Goal: Task Accomplishment & Management: Complete application form

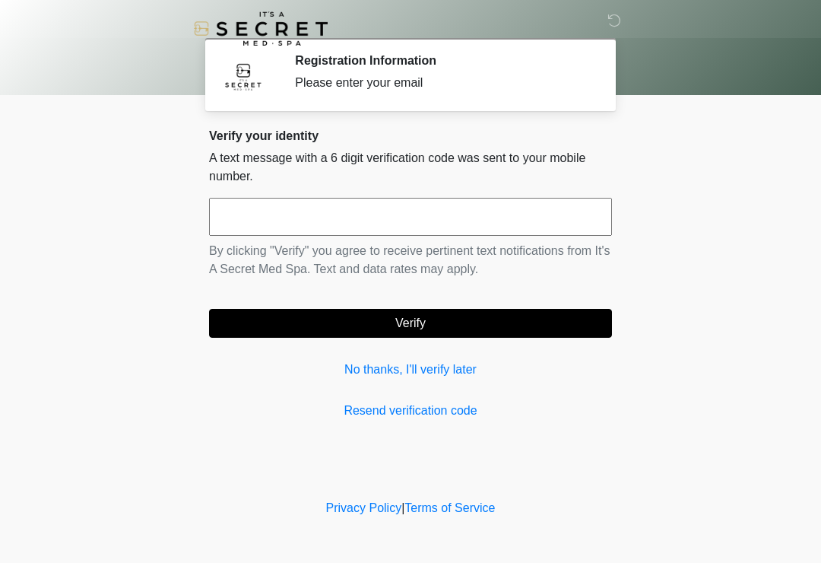
click at [265, 210] on input "text" at bounding box center [410, 217] width 403 height 38
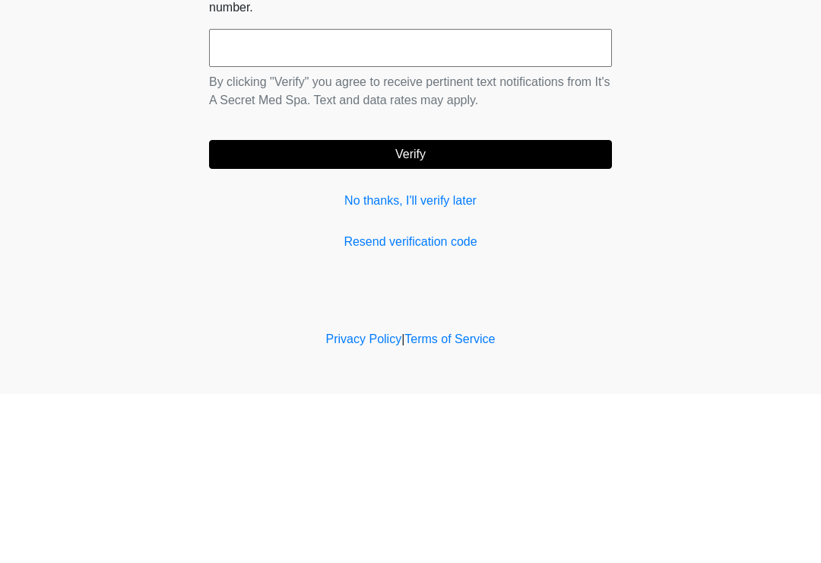
click at [376, 186] on div "Verify your identity A text message with a 6 digit verification code was sent t…" at bounding box center [410, 273] width 403 height 291
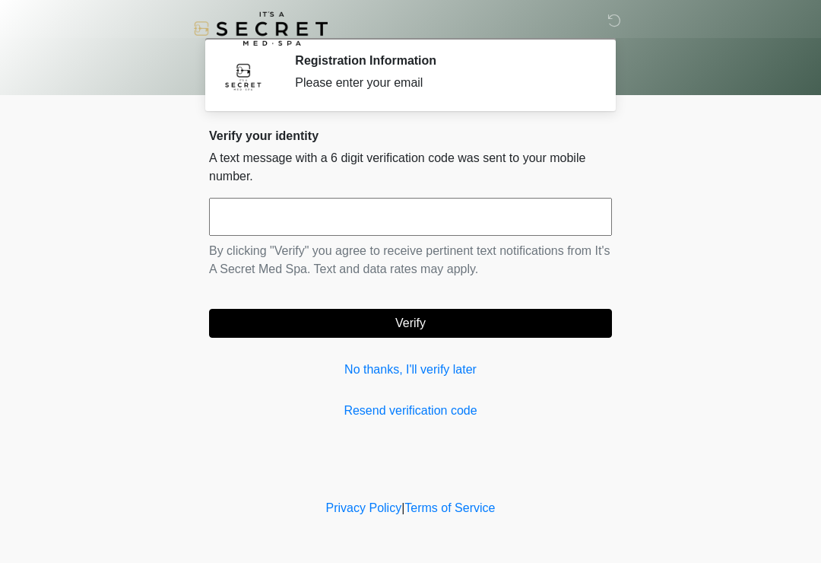
click at [386, 361] on link "No thanks, I'll verify later" at bounding box center [410, 369] width 403 height 18
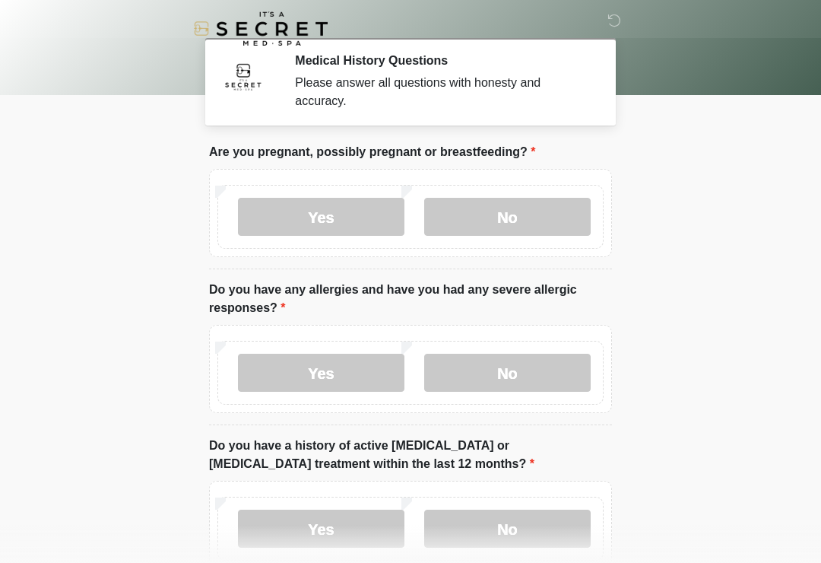
click at [492, 201] on label "No" at bounding box center [507, 217] width 166 height 38
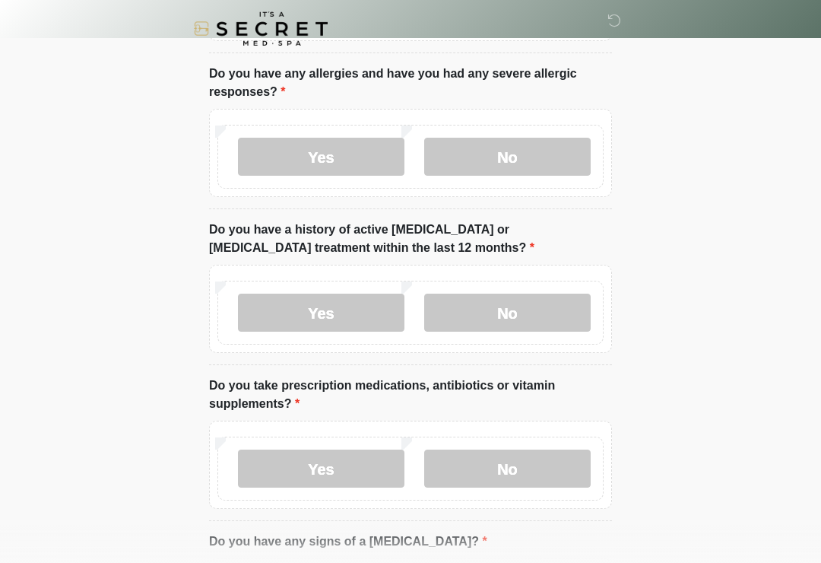
scroll to position [217, 0]
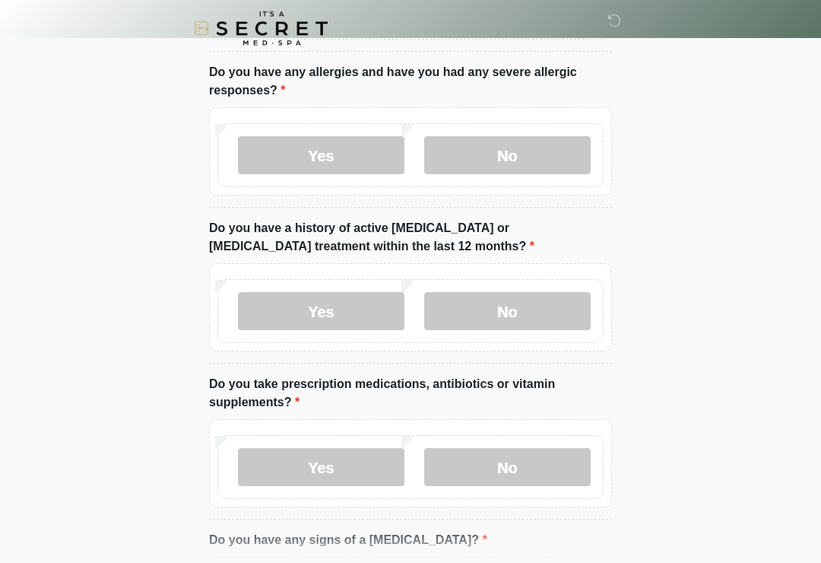
click at [464, 152] on label "No" at bounding box center [507, 156] width 166 height 38
click at [469, 292] on label "No" at bounding box center [507, 311] width 166 height 38
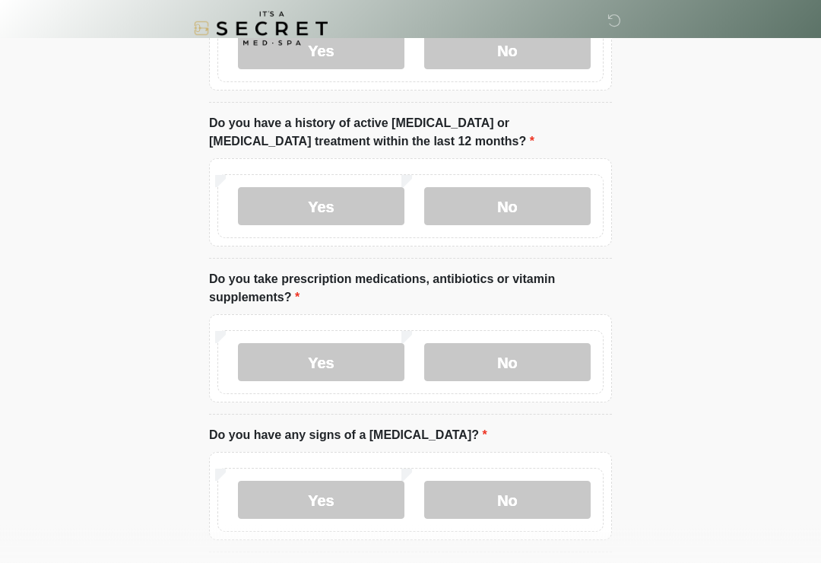
scroll to position [323, 0]
click at [290, 350] on label "Yes" at bounding box center [321, 361] width 166 height 38
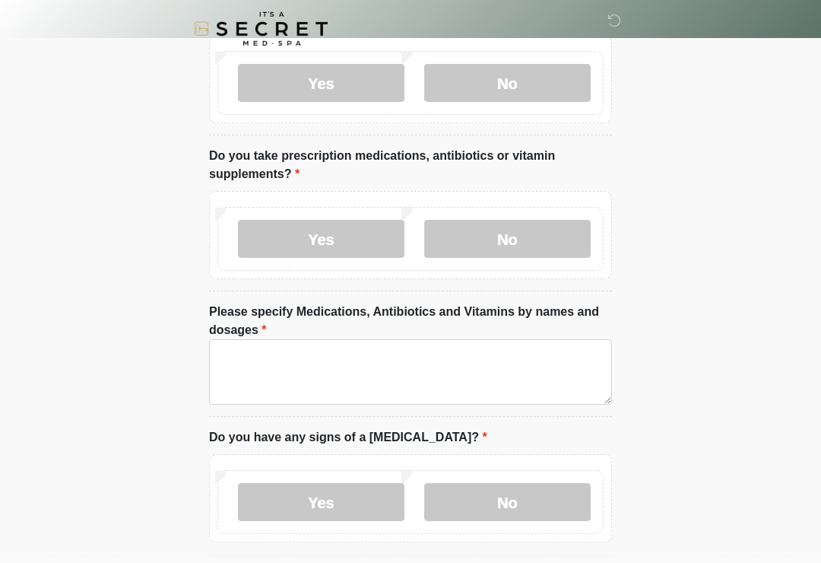
scroll to position [446, 0]
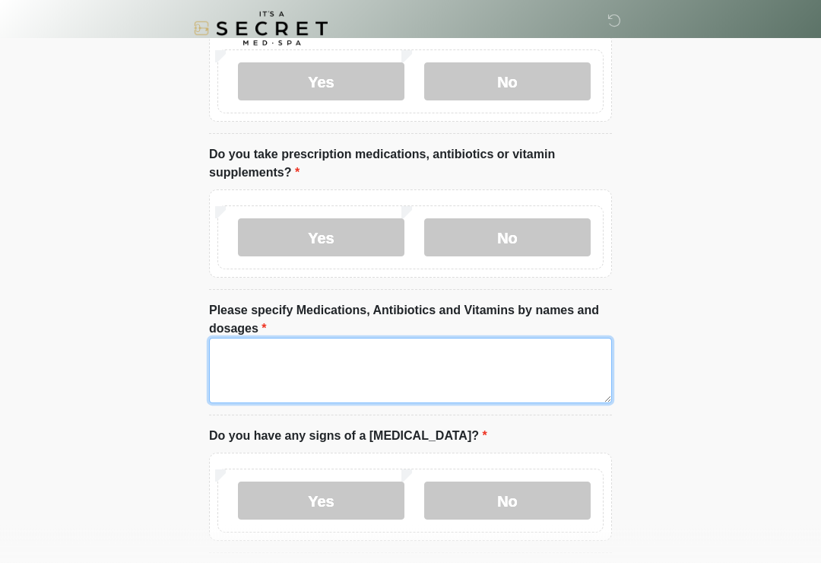
click at [290, 366] on textarea "Please specify Medications, Antibiotics and Vitamins by names and dosages" at bounding box center [410, 370] width 403 height 65
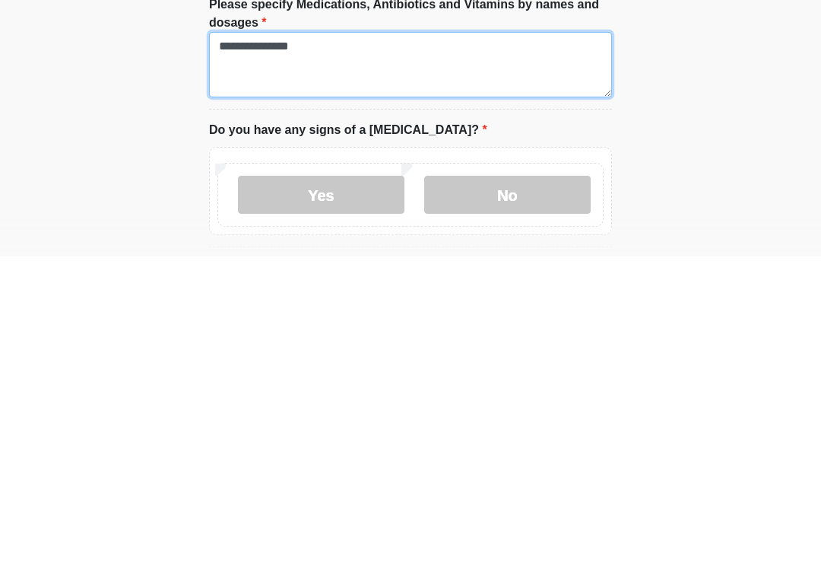
scroll to position [451, 0]
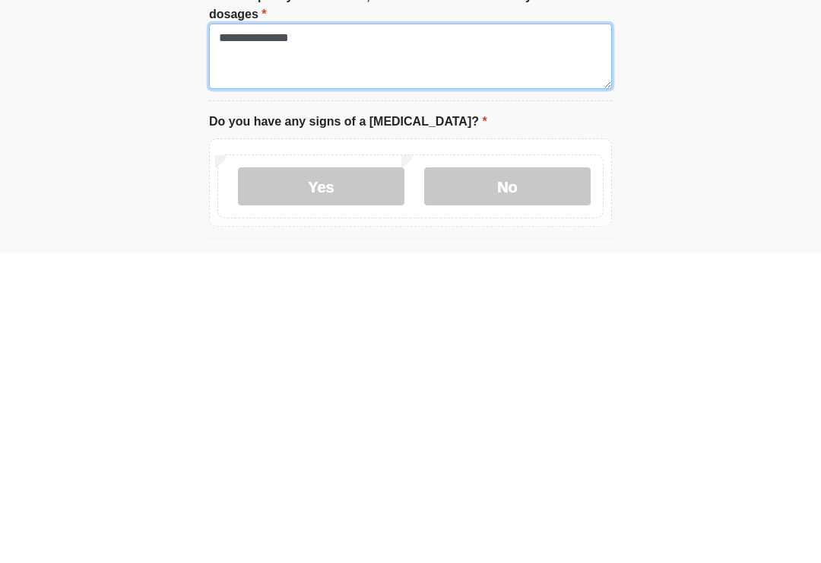
type textarea "**********"
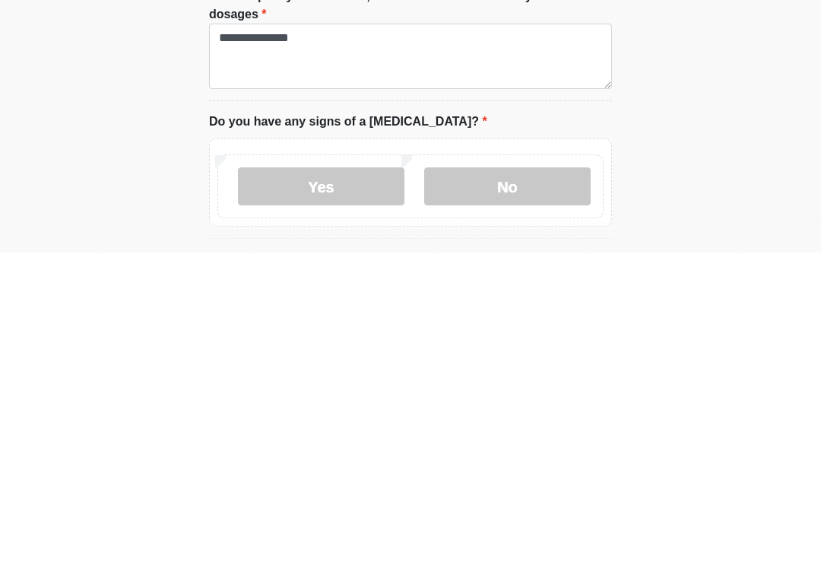
click at [467, 477] on label "No" at bounding box center [507, 496] width 166 height 38
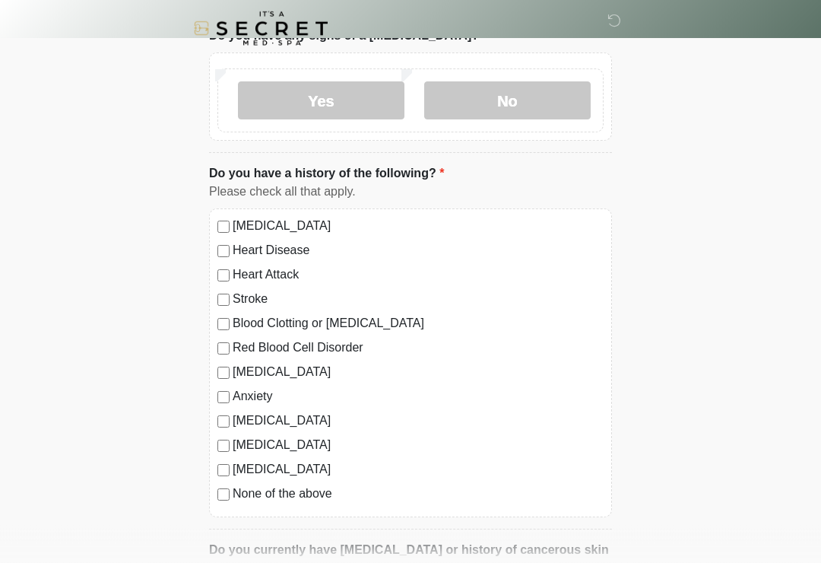
scroll to position [849, 0]
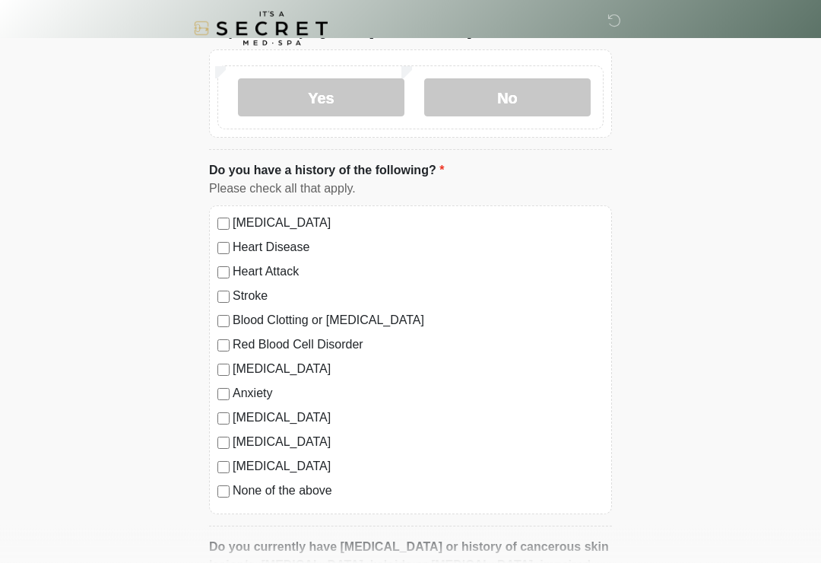
click at [235, 362] on label "Depression" at bounding box center [418, 369] width 371 height 18
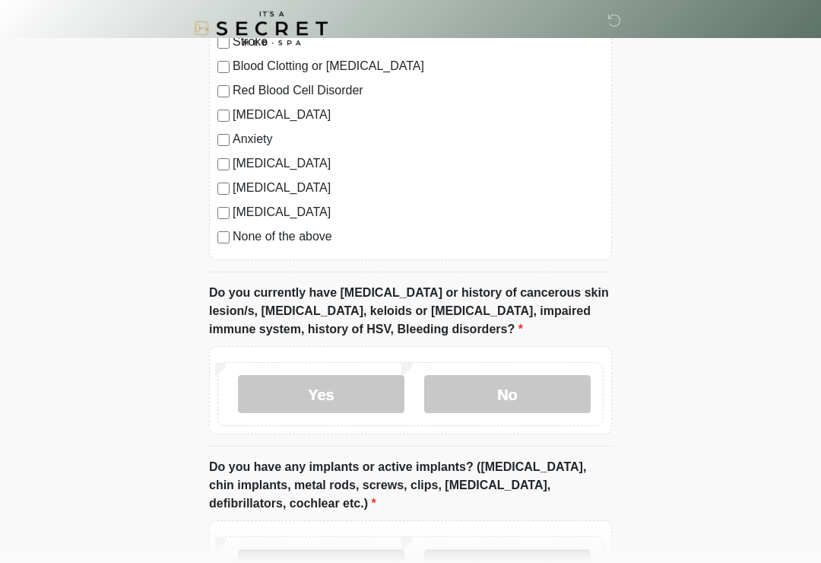
scroll to position [1107, 0]
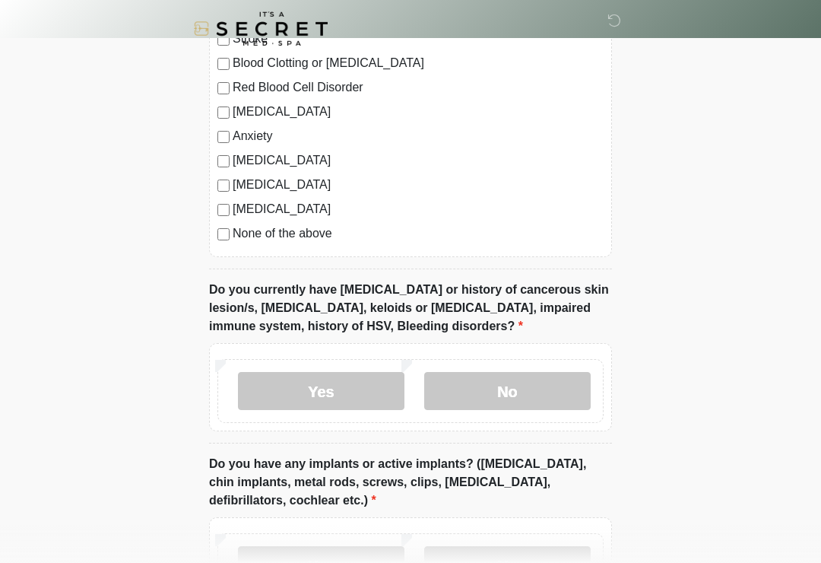
click at [474, 387] on label "No" at bounding box center [507, 391] width 166 height 38
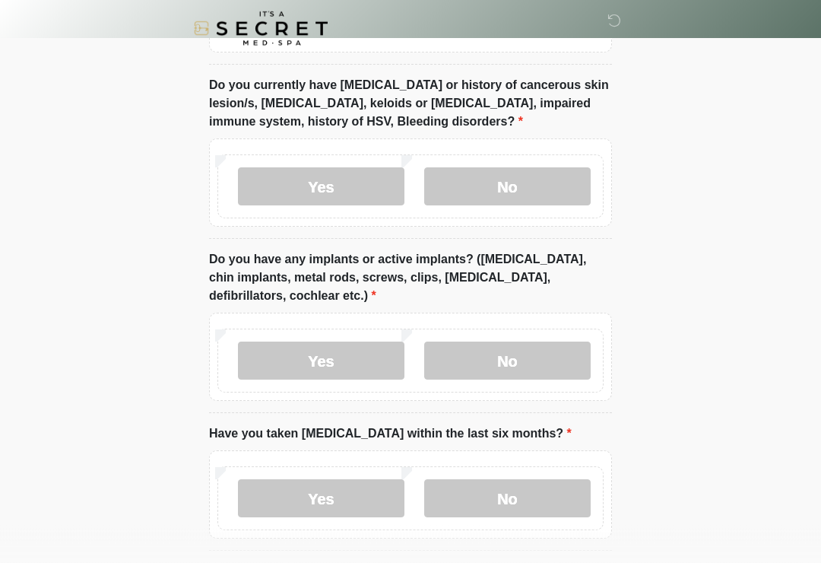
scroll to position [1322, 0]
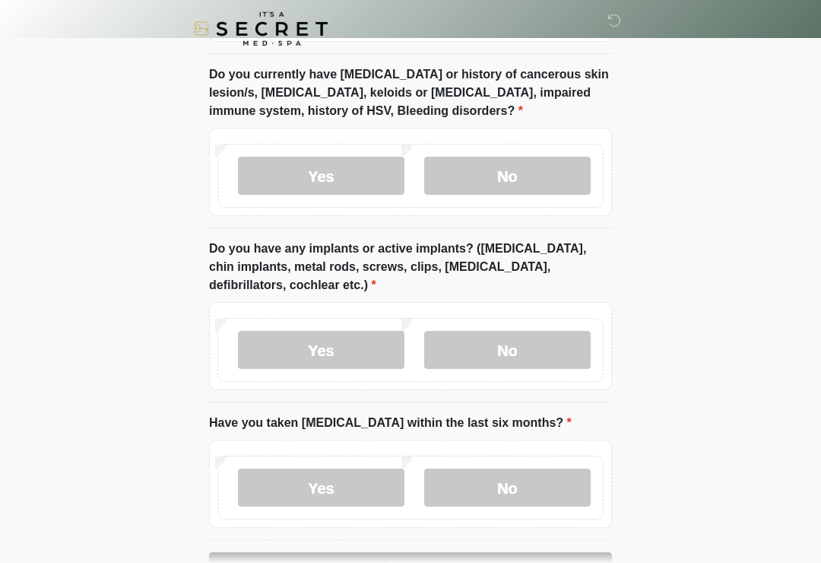
click at [471, 342] on label "No" at bounding box center [507, 350] width 166 height 38
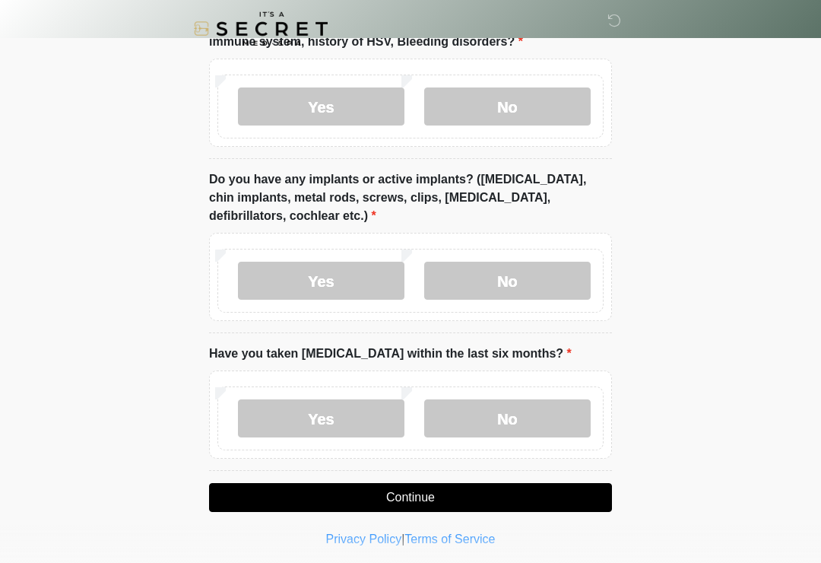
scroll to position [1395, 0]
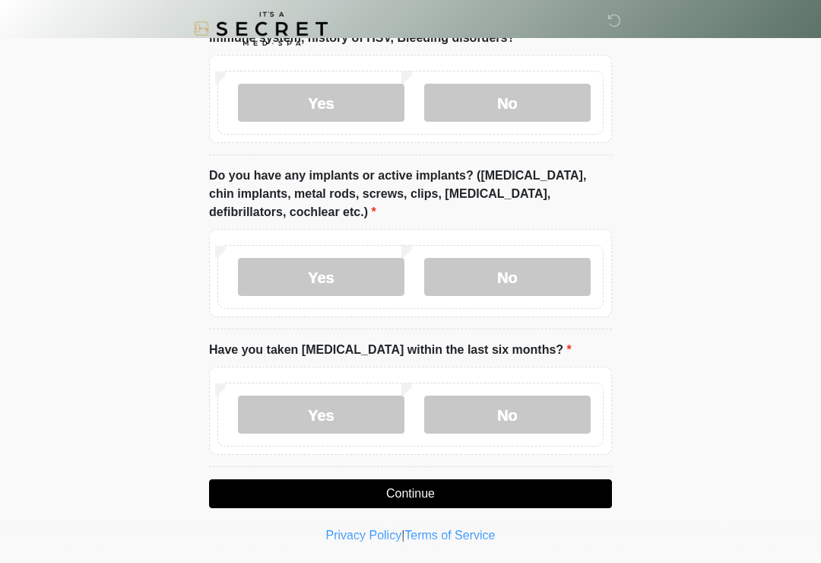
click at [470, 409] on label "No" at bounding box center [507, 414] width 166 height 38
click at [366, 481] on button "Continue" at bounding box center [410, 493] width 403 height 29
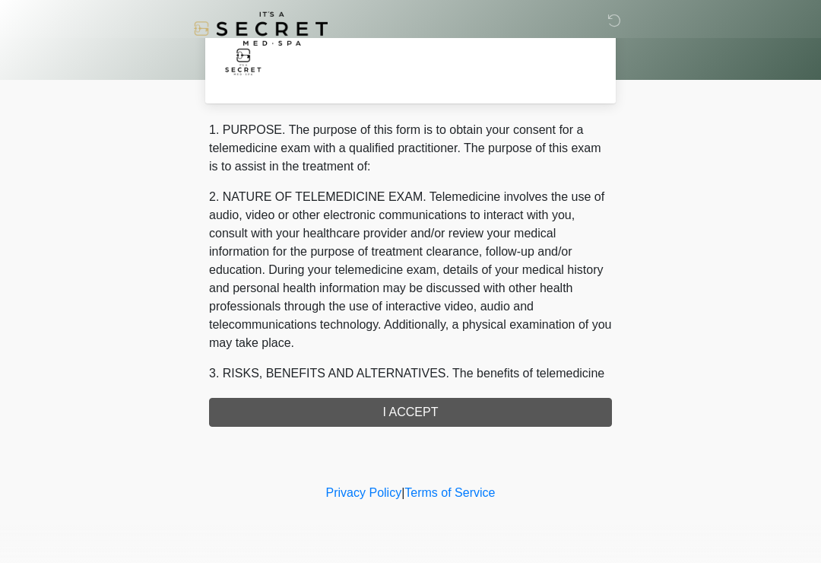
scroll to position [0, 0]
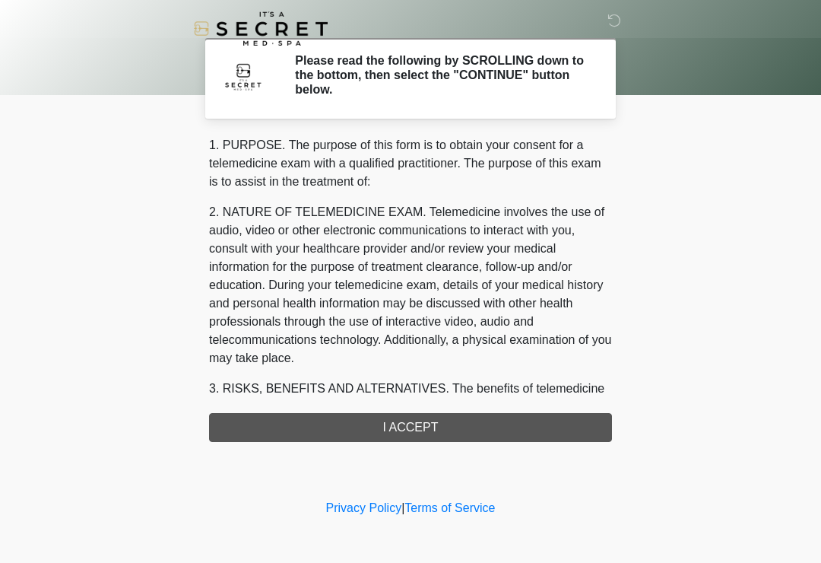
click at [301, 424] on div "1. PURPOSE. The purpose of this form is to obtain your consent for a telemedici…" at bounding box center [410, 289] width 403 height 306
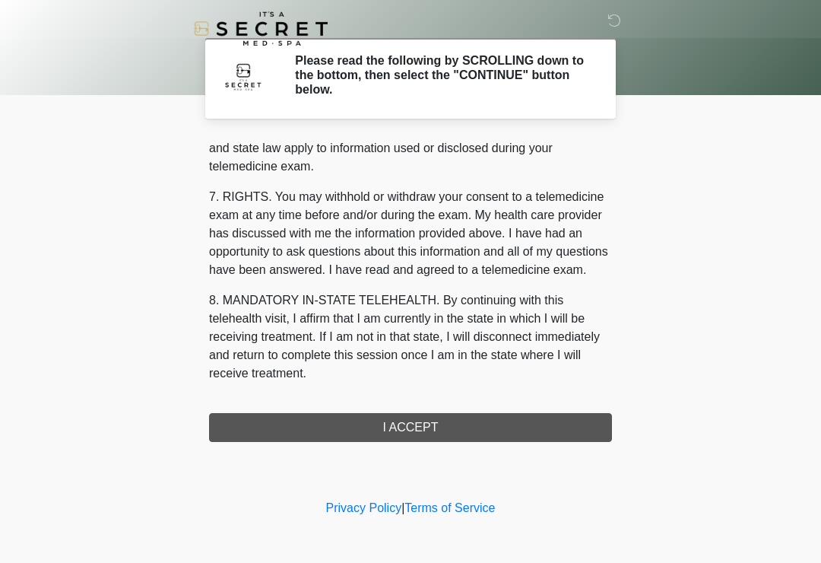
scroll to position [623, 0]
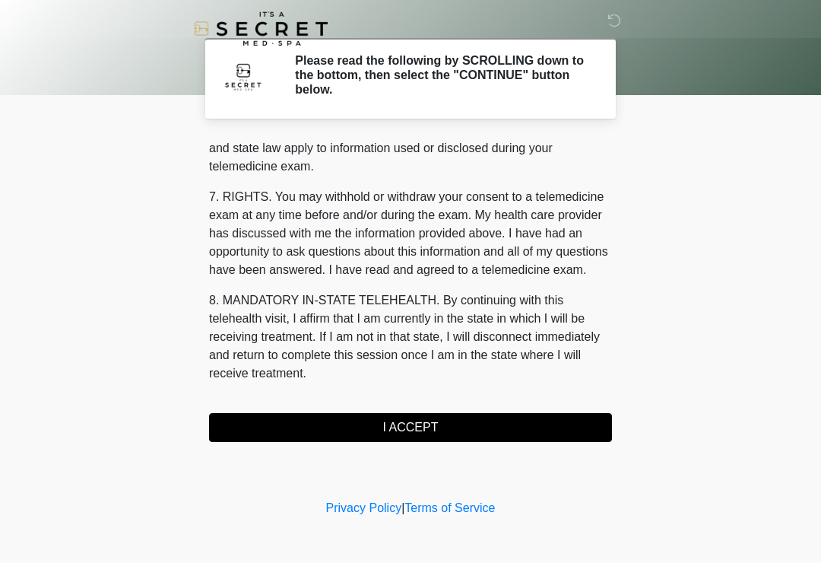
click at [295, 417] on button "I ACCEPT" at bounding box center [410, 427] width 403 height 29
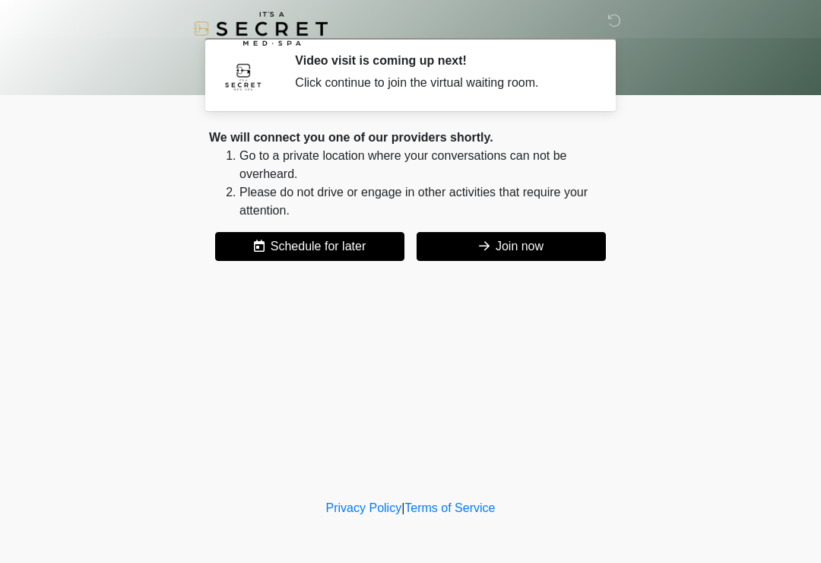
click at [483, 242] on icon at bounding box center [484, 245] width 11 height 12
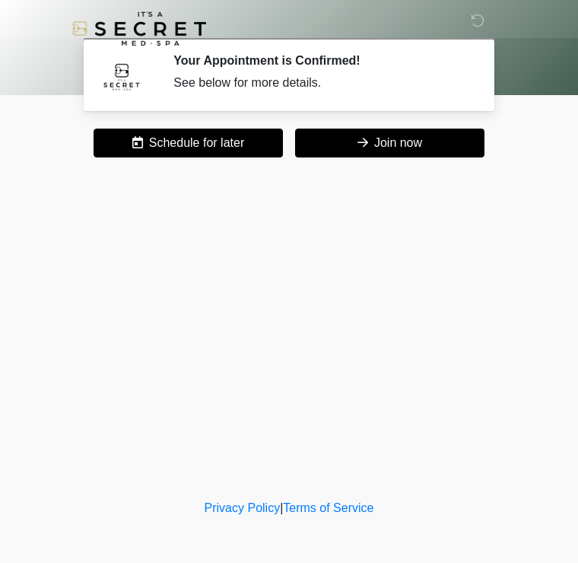
click at [385, 147] on button "Join now" at bounding box center [389, 142] width 189 height 29
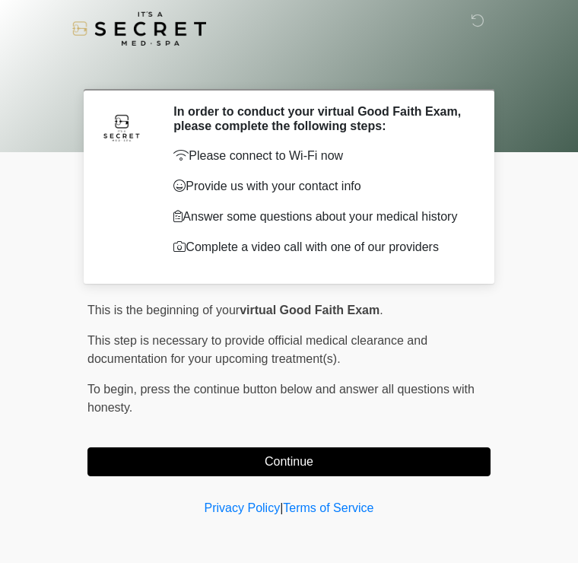
click at [420, 476] on button "Continue" at bounding box center [288, 461] width 403 height 29
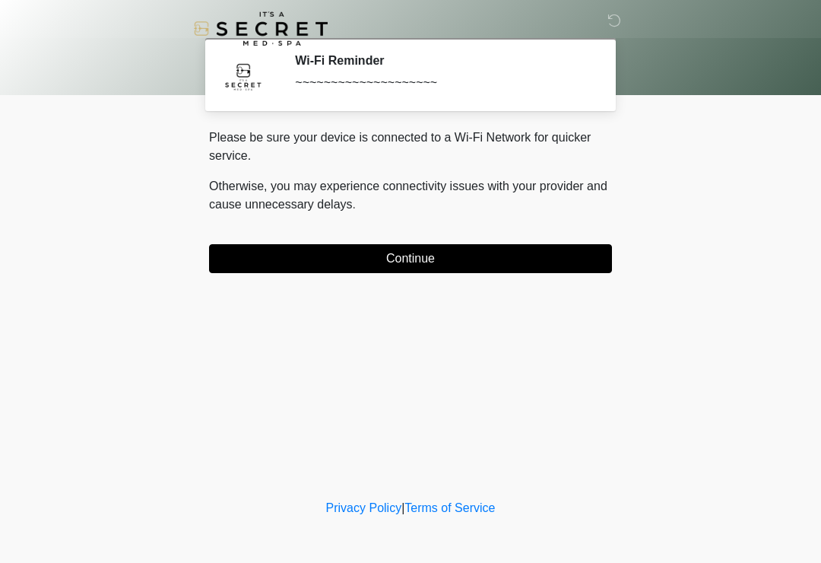
click at [569, 266] on button "Continue" at bounding box center [410, 258] width 403 height 29
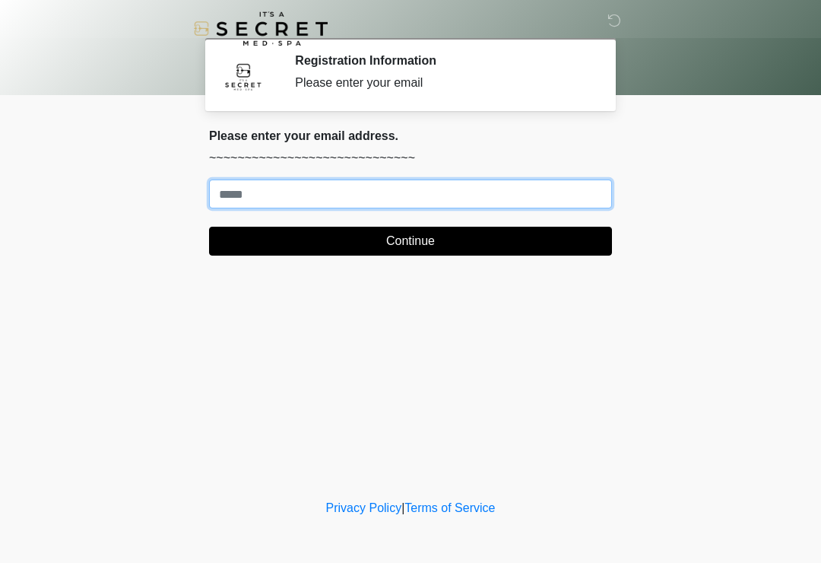
click at [476, 201] on input "Where should we email your treatment plan?" at bounding box center [410, 193] width 403 height 29
type input "**********"
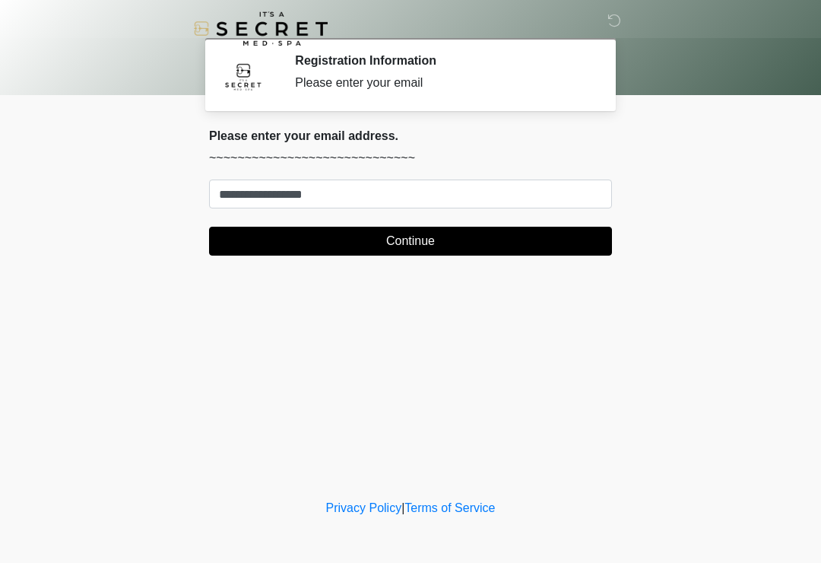
click at [481, 248] on button "Continue" at bounding box center [410, 241] width 403 height 29
